Goal: Unclear: Browse casually

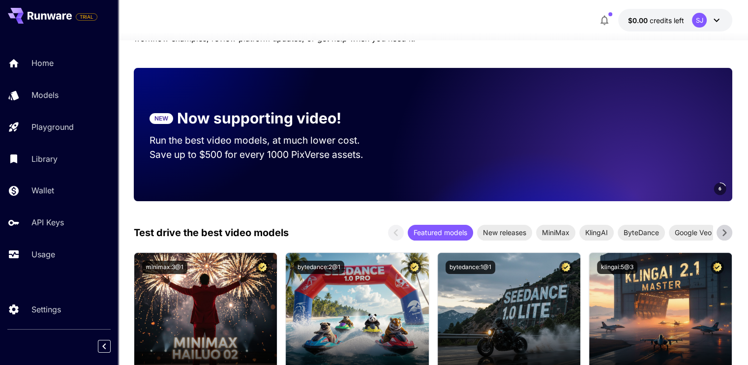
scroll to position [236, 0]
